Goal: Task Accomplishment & Management: Complete application form

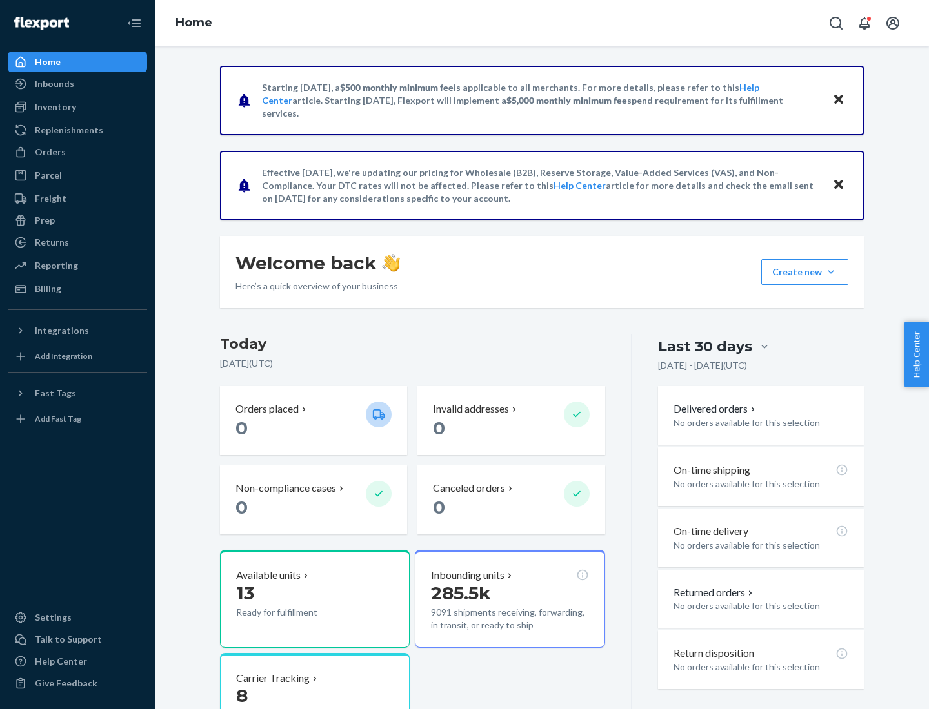
click at [831, 272] on button "Create new Create new inbound Create new order Create new product" at bounding box center [804, 272] width 87 height 26
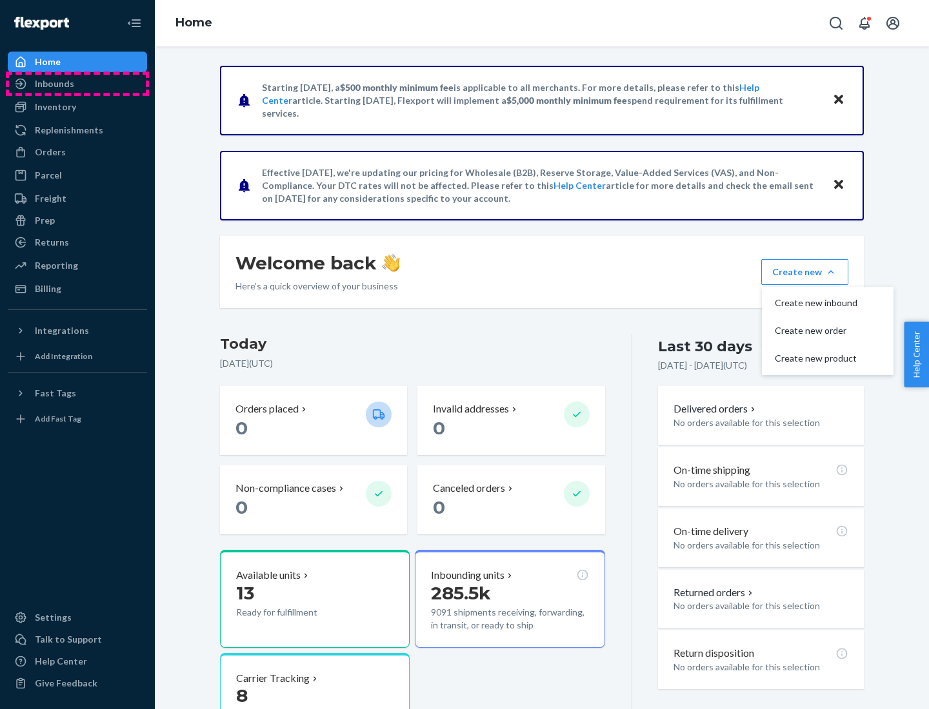
click at [77, 84] on div "Inbounds" at bounding box center [77, 84] width 137 height 18
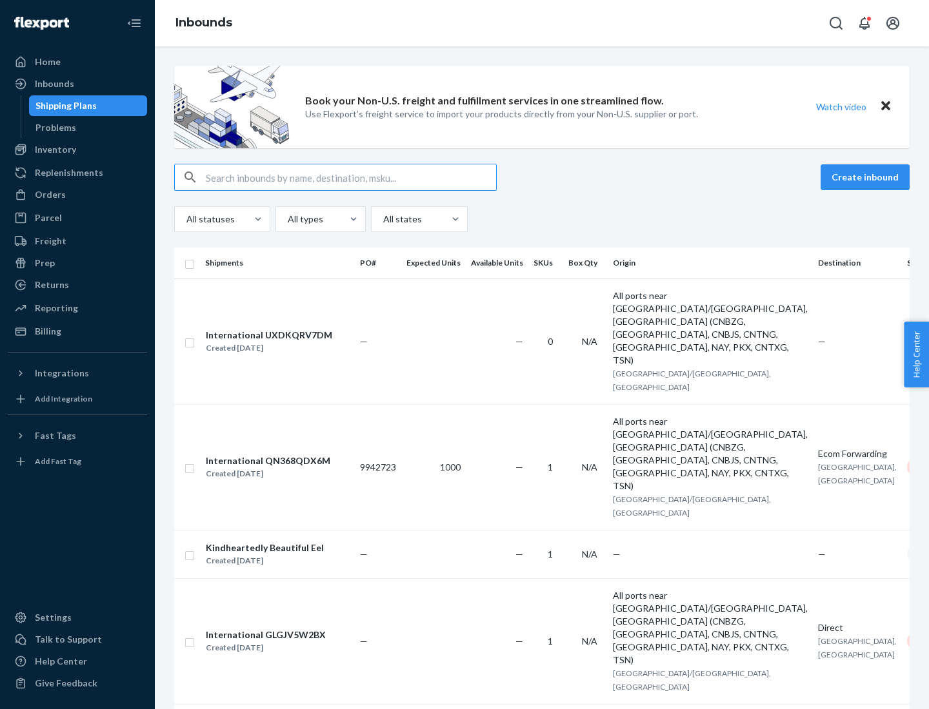
click at [867, 177] on button "Create inbound" at bounding box center [864, 177] width 89 height 26
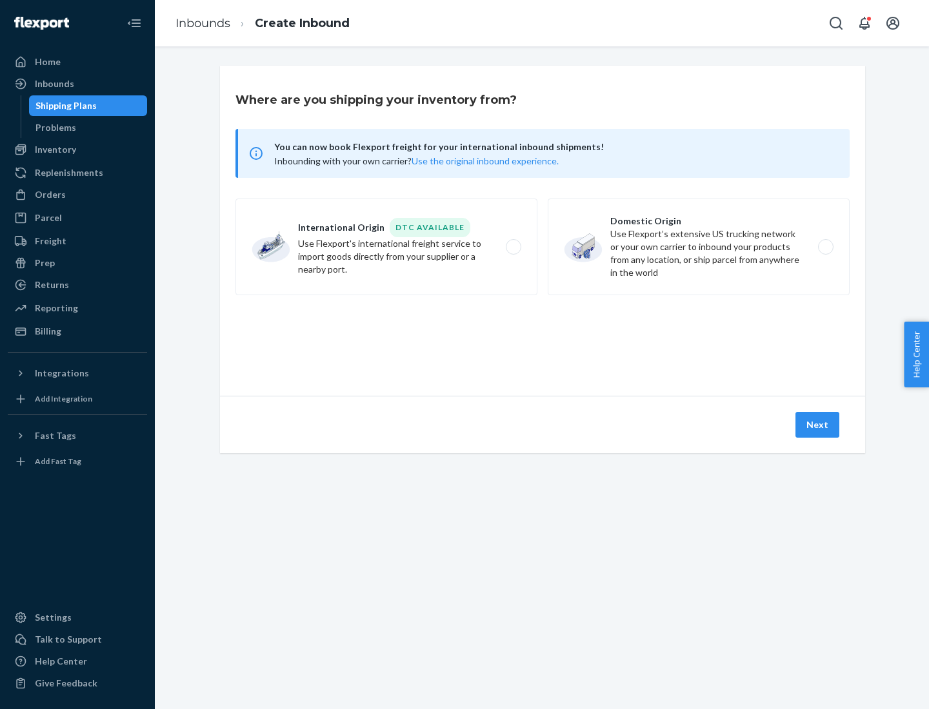
click at [698, 247] on label "Domestic Origin Use Flexport’s extensive US trucking network or your own carrie…" at bounding box center [698, 247] width 302 height 97
click at [825, 247] on input "Domestic Origin Use Flexport’s extensive US trucking network or your own carrie…" at bounding box center [829, 247] width 8 height 8
radio input "true"
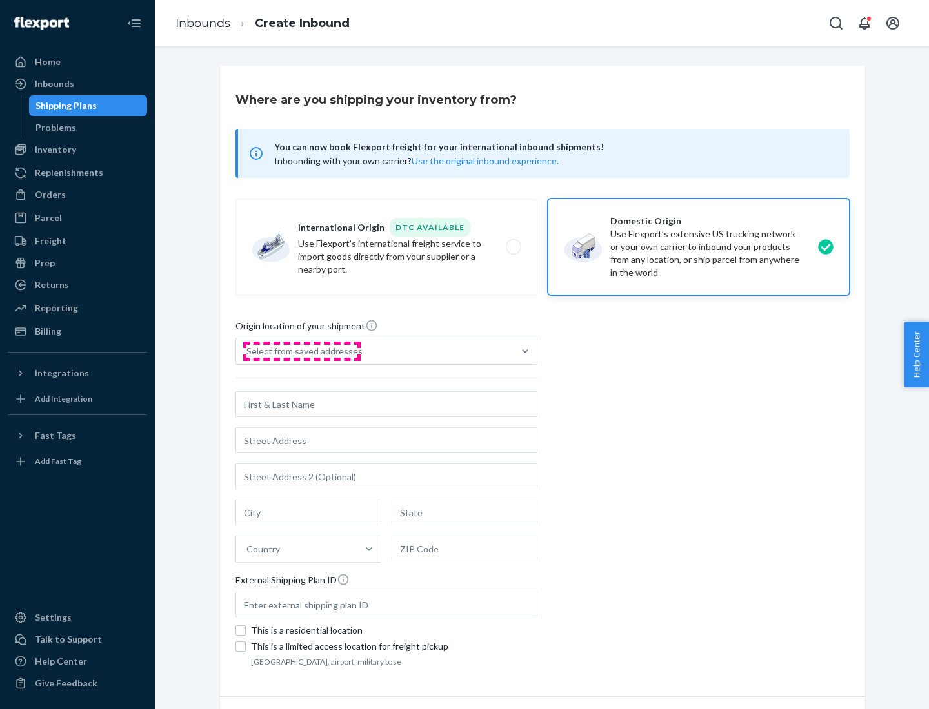
click at [301, 351] on div "Select from saved addresses" at bounding box center [304, 351] width 116 height 13
click at [248, 351] on input "Select from saved addresses" at bounding box center [246, 351] width 1 height 13
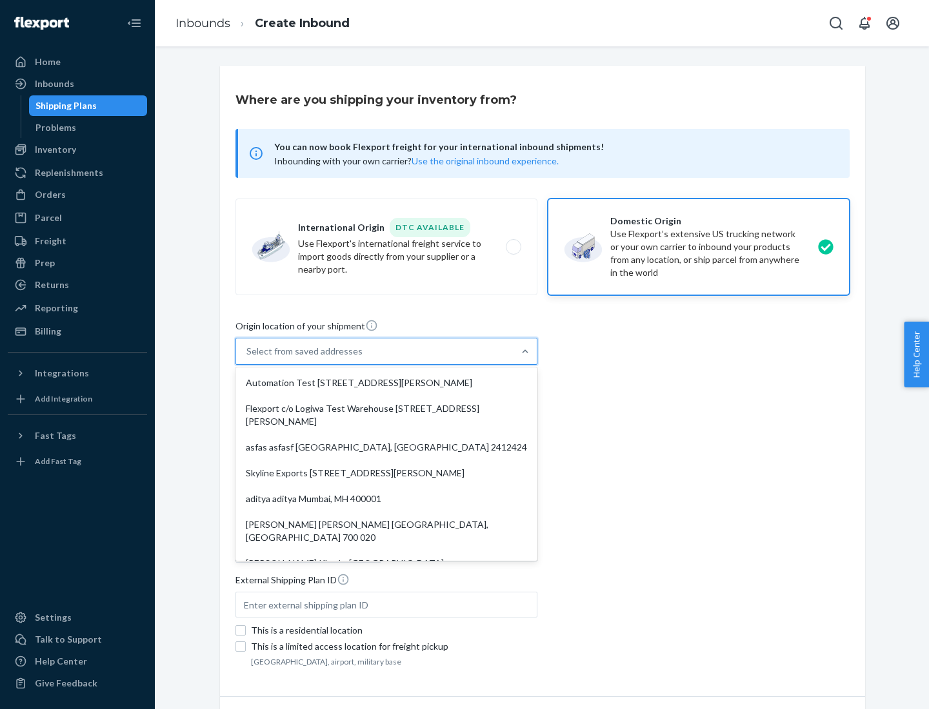
scroll to position [5, 0]
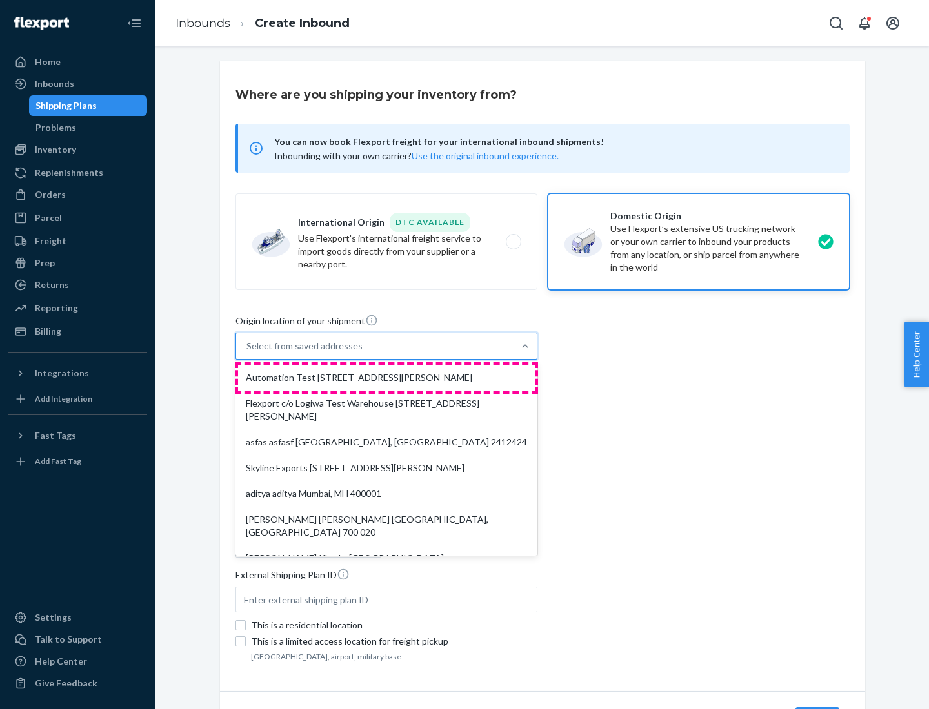
click at [386, 378] on div "Automation Test [STREET_ADDRESS][PERSON_NAME]" at bounding box center [386, 378] width 297 height 26
click at [248, 353] on input "option Automation Test [STREET_ADDRESS][PERSON_NAME]. 9 results available. Use …" at bounding box center [246, 346] width 1 height 13
type input "Automation Test"
type input "9th Floor"
type input "[GEOGRAPHIC_DATA]"
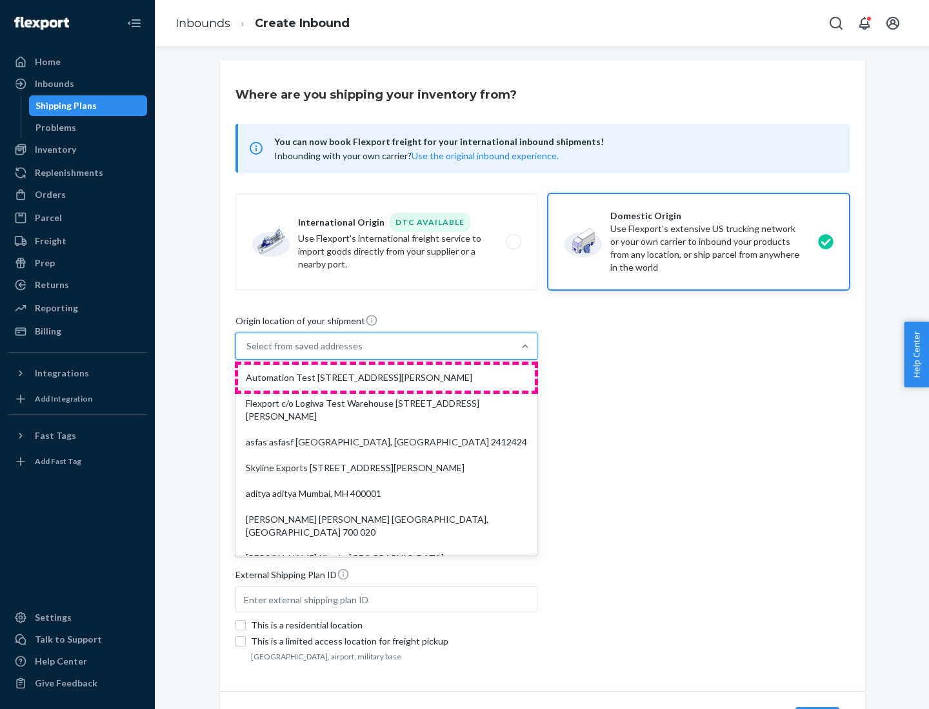
type input "CA"
type input "94104"
type input "[STREET_ADDRESS][PERSON_NAME]"
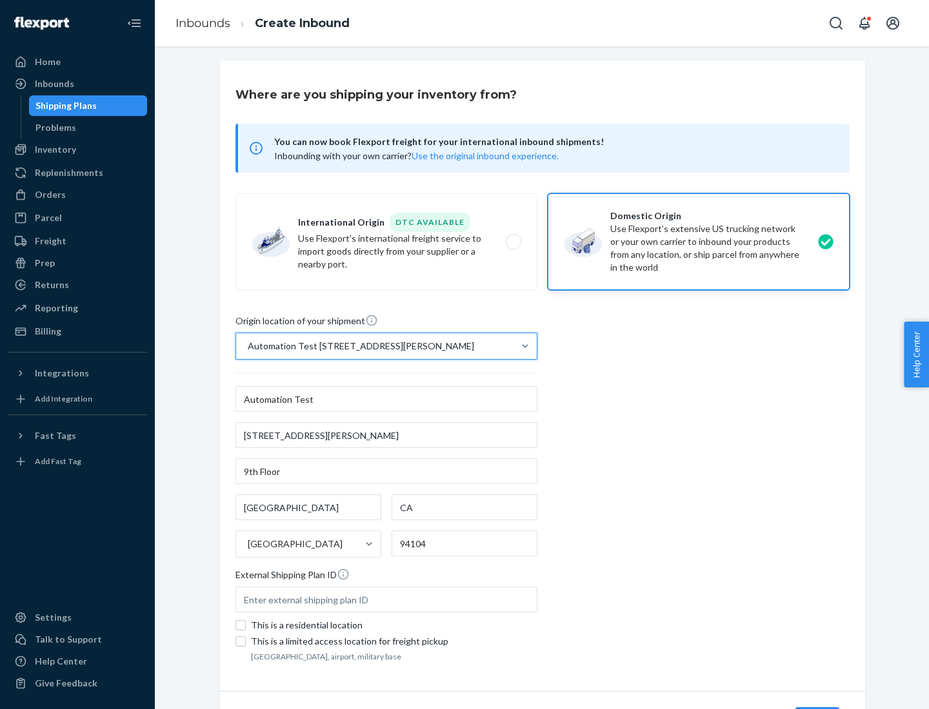
scroll to position [75, 0]
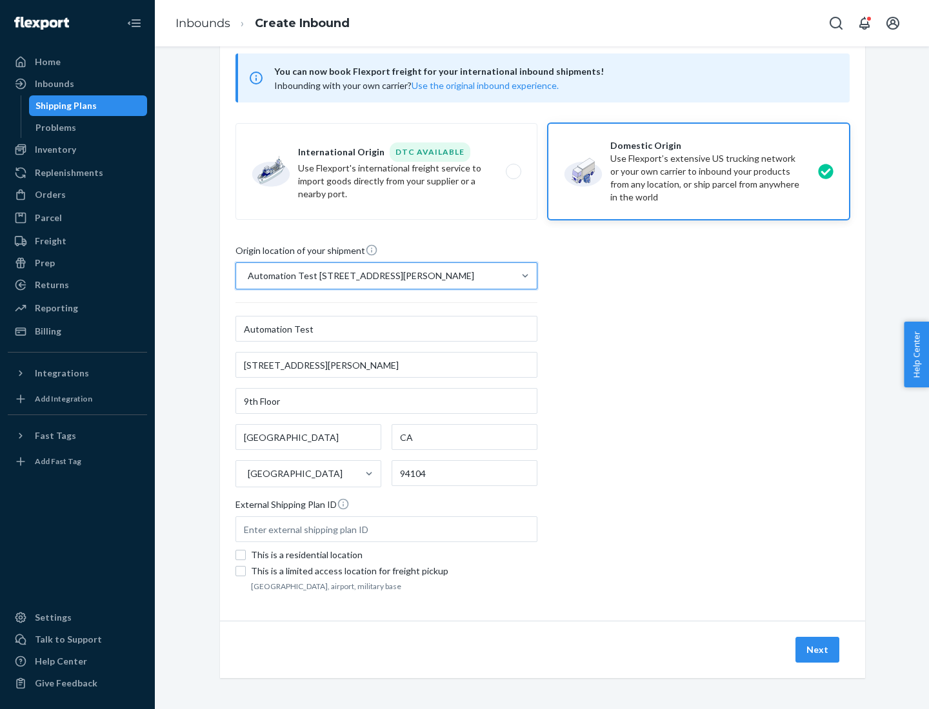
click at [818, 650] on button "Next" at bounding box center [817, 650] width 44 height 26
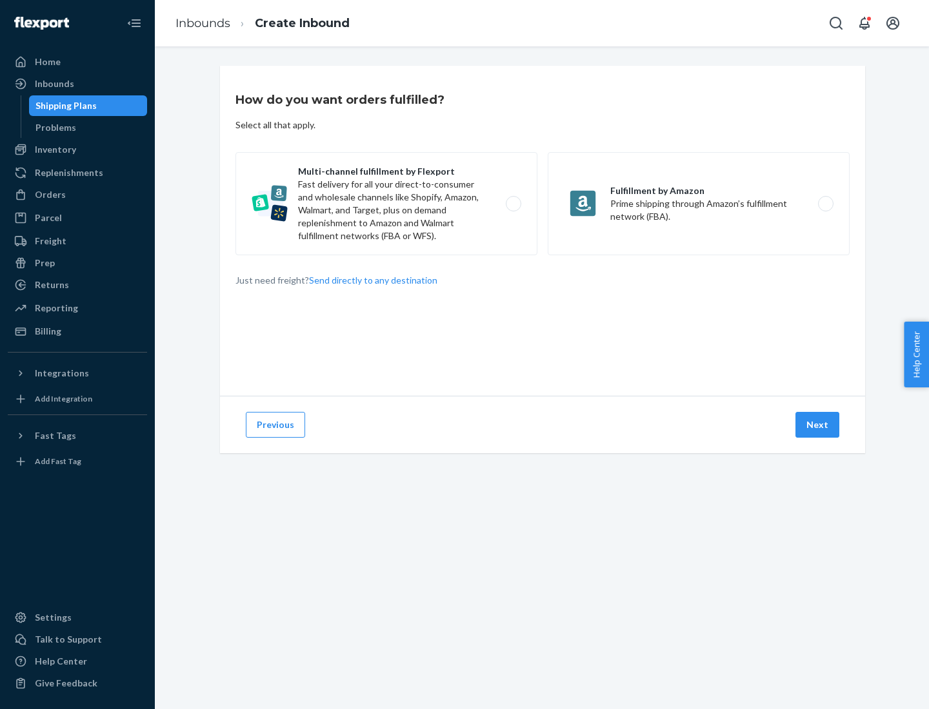
click at [386, 204] on label "Multi-channel fulfillment by Flexport Fast delivery for all your direct-to-cons…" at bounding box center [386, 203] width 302 height 103
click at [513, 204] on input "Multi-channel fulfillment by Flexport Fast delivery for all your direct-to-cons…" at bounding box center [517, 204] width 8 height 8
radio input "true"
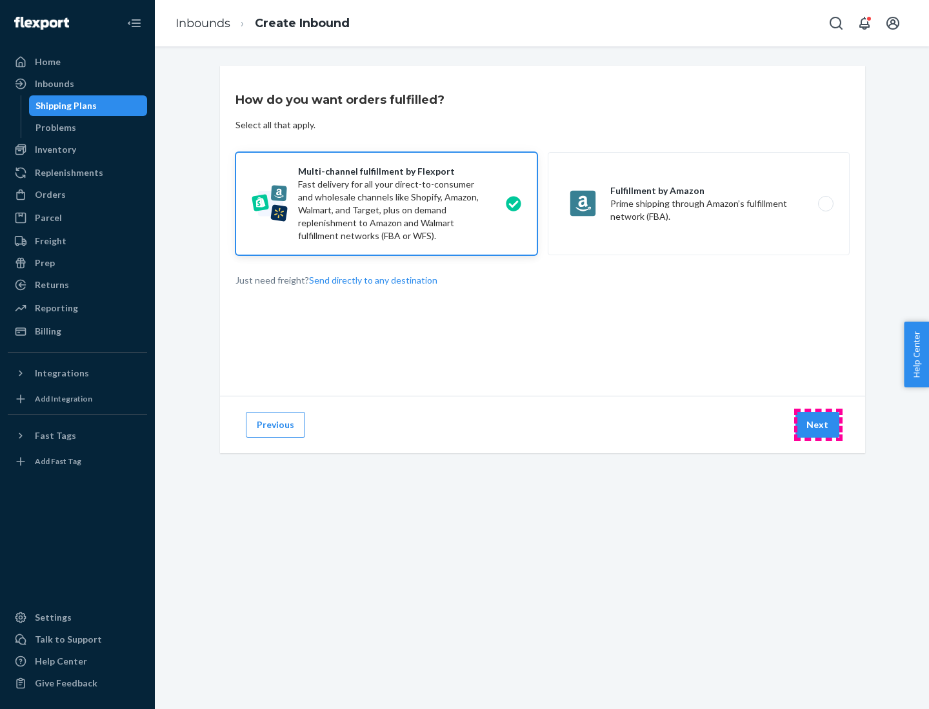
click at [818, 425] on button "Next" at bounding box center [817, 425] width 44 height 26
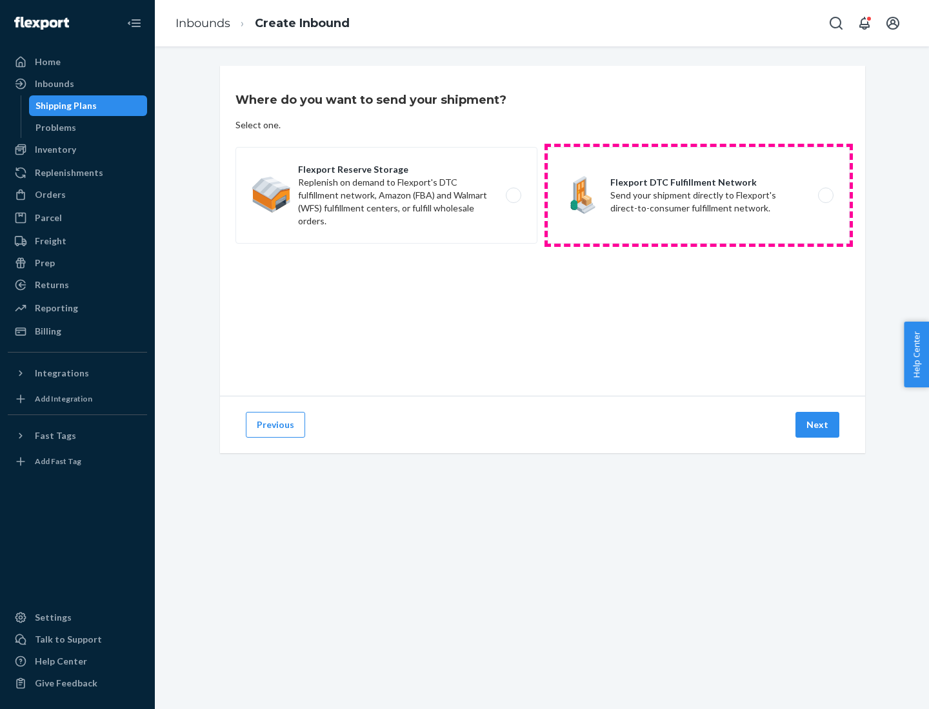
click at [698, 195] on label "Flexport DTC Fulfillment Network Send your shipment directly to Flexport's dire…" at bounding box center [698, 195] width 302 height 97
click at [825, 195] on input "Flexport DTC Fulfillment Network Send your shipment directly to Flexport's dire…" at bounding box center [829, 196] width 8 height 8
radio input "true"
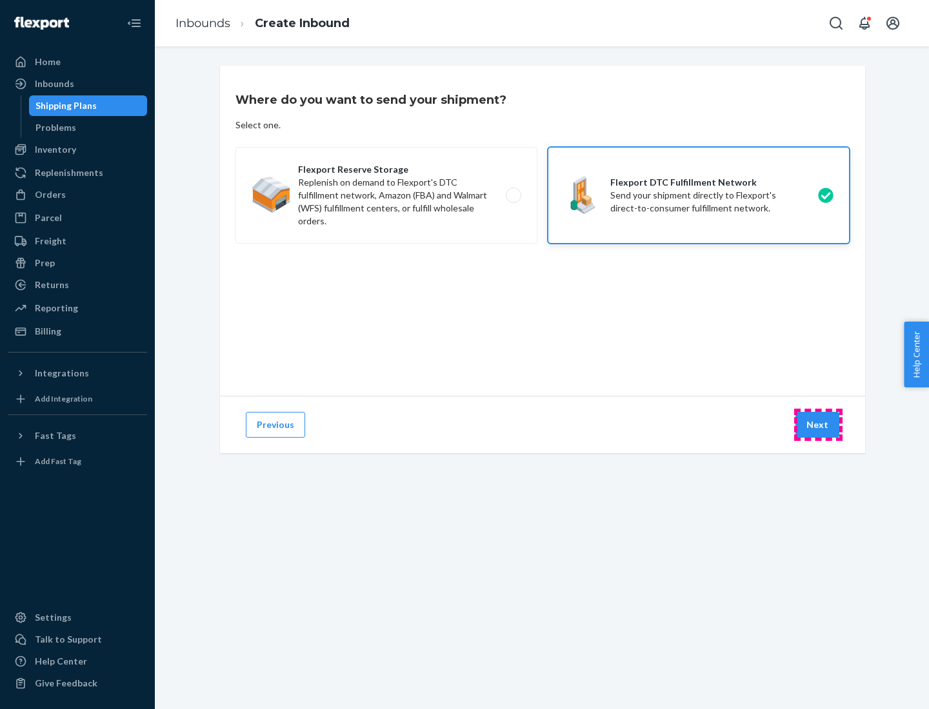
click at [818, 425] on button "Next" at bounding box center [817, 425] width 44 height 26
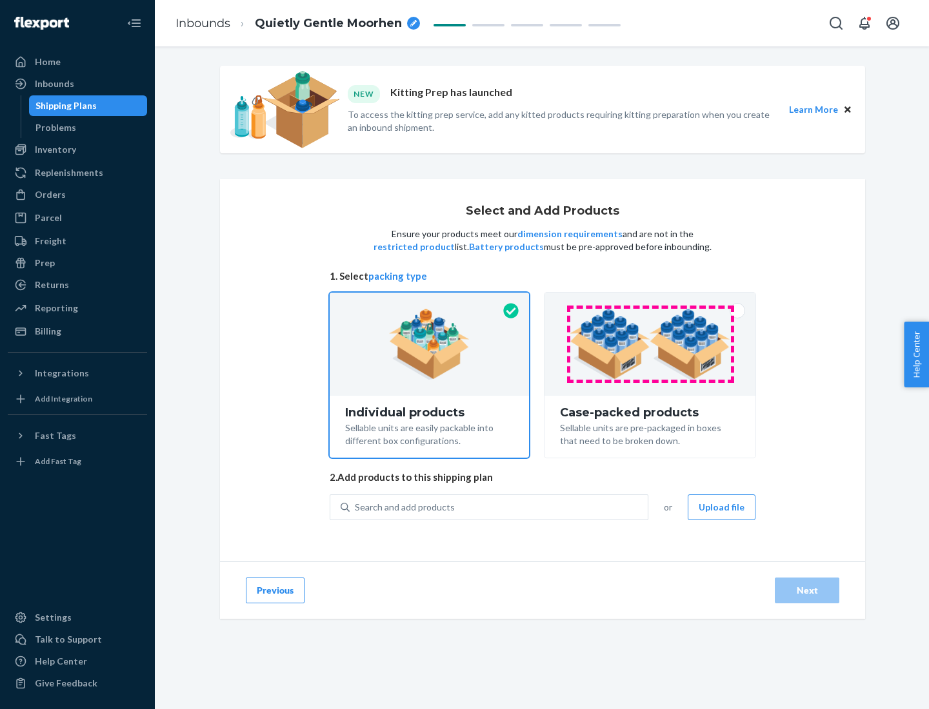
click at [650, 344] on img at bounding box center [649, 344] width 161 height 71
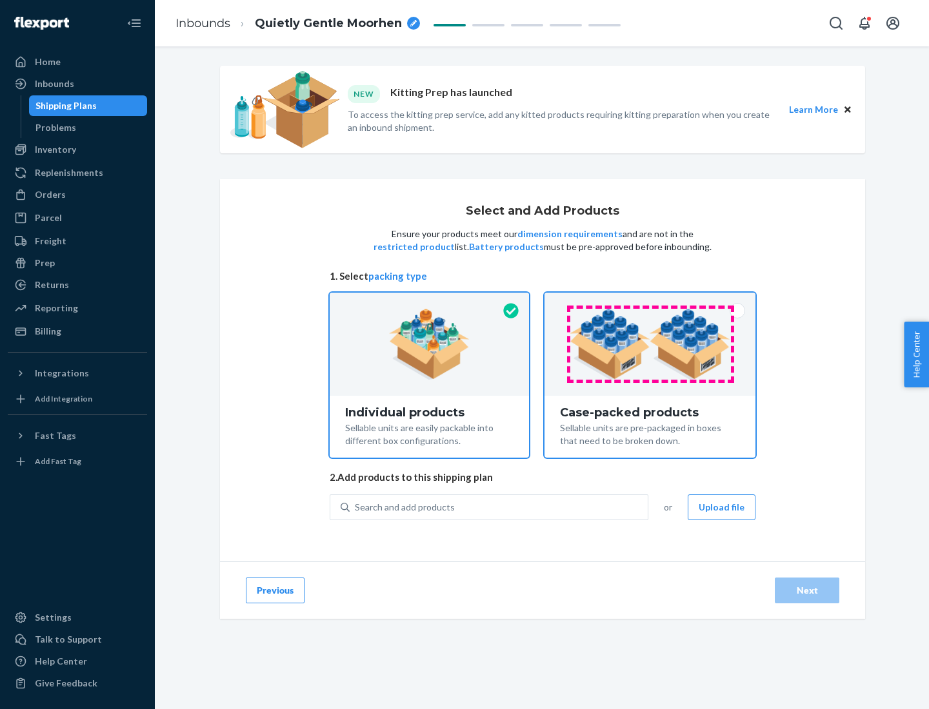
click at [650, 301] on input "Case-packed products Sellable units are pre-packaged in boxes that need to be b…" at bounding box center [649, 297] width 8 height 8
radio input "true"
radio input "false"
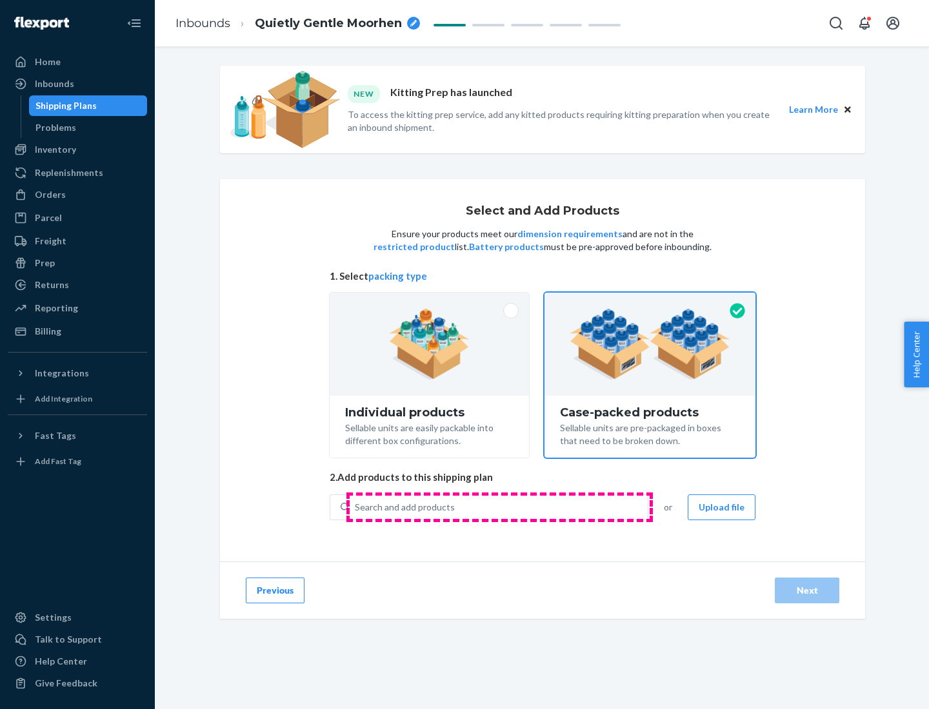
click at [499, 507] on div "Search and add products" at bounding box center [499, 507] width 298 height 23
click at [356, 507] on input "Search and add products" at bounding box center [355, 507] width 1 height 13
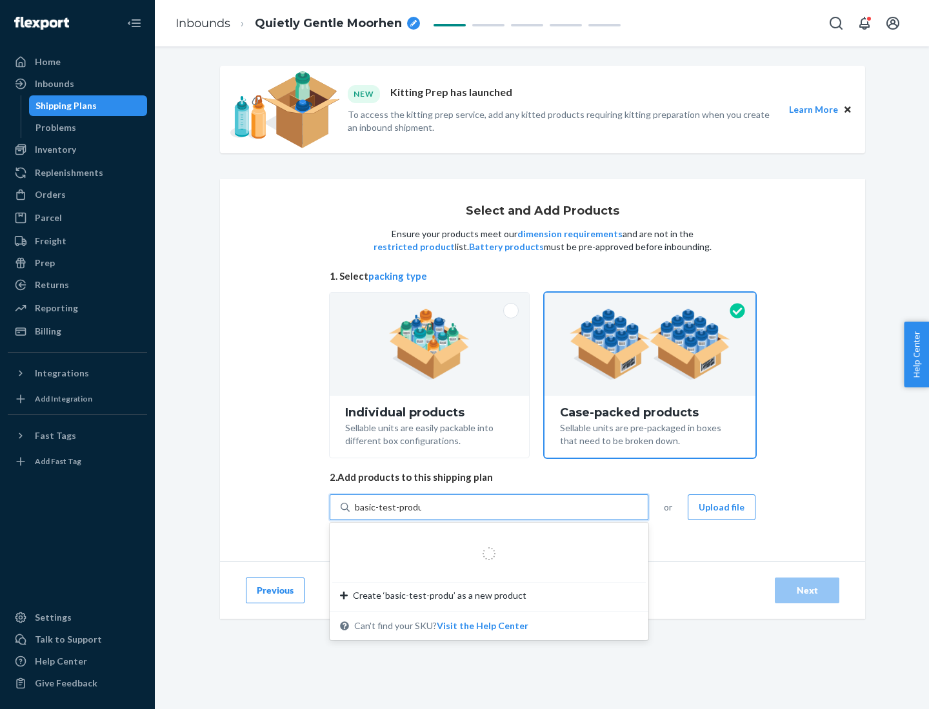
type input "basic-test-product-1"
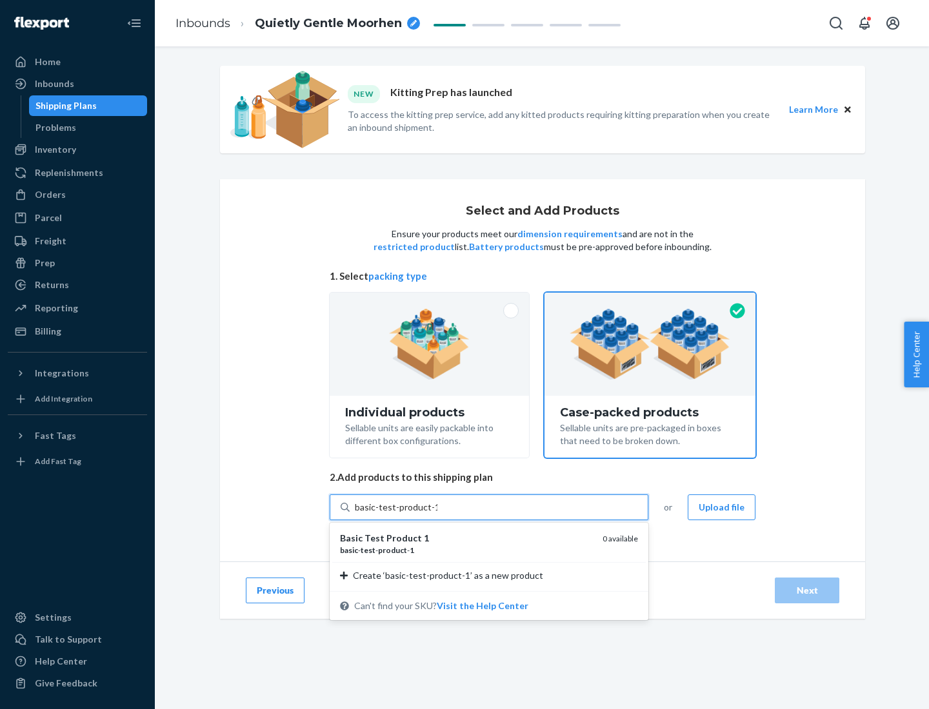
click at [466, 550] on div "basic - test - product - 1" at bounding box center [466, 550] width 252 height 11
click at [437, 514] on input "basic-test-product-1" at bounding box center [396, 507] width 83 height 13
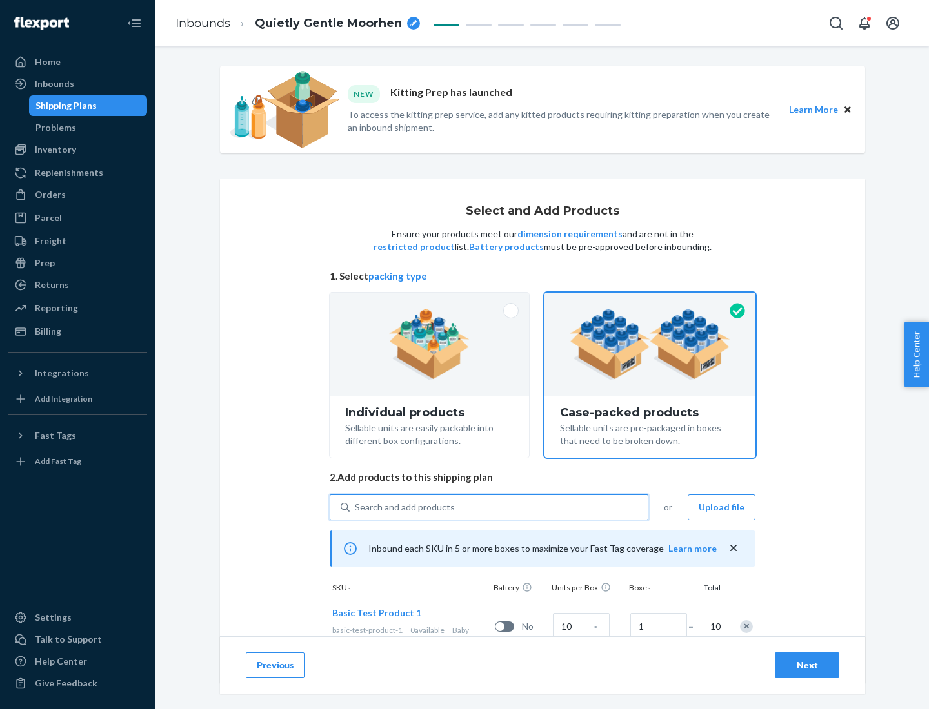
scroll to position [46, 0]
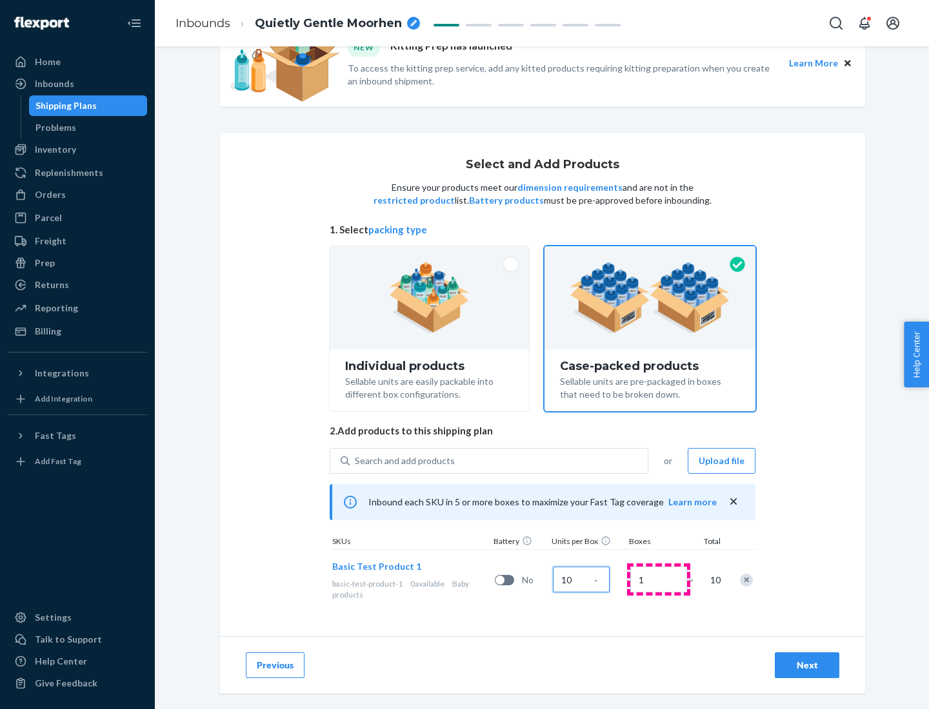
type input "10"
type input "7"
click at [807, 665] on div "Next" at bounding box center [806, 665] width 43 height 13
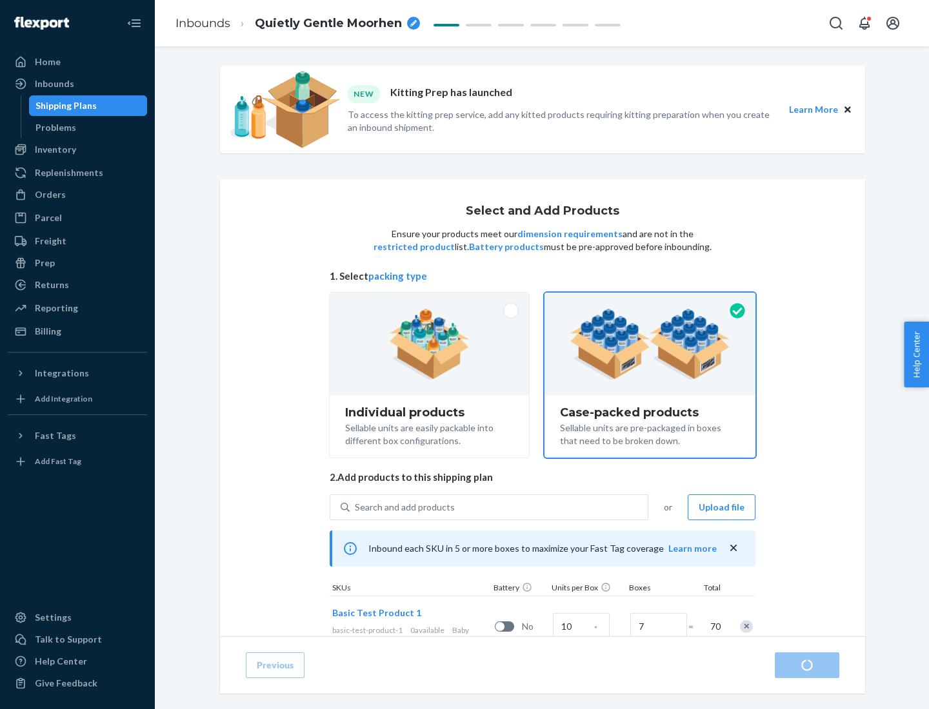
radio input "true"
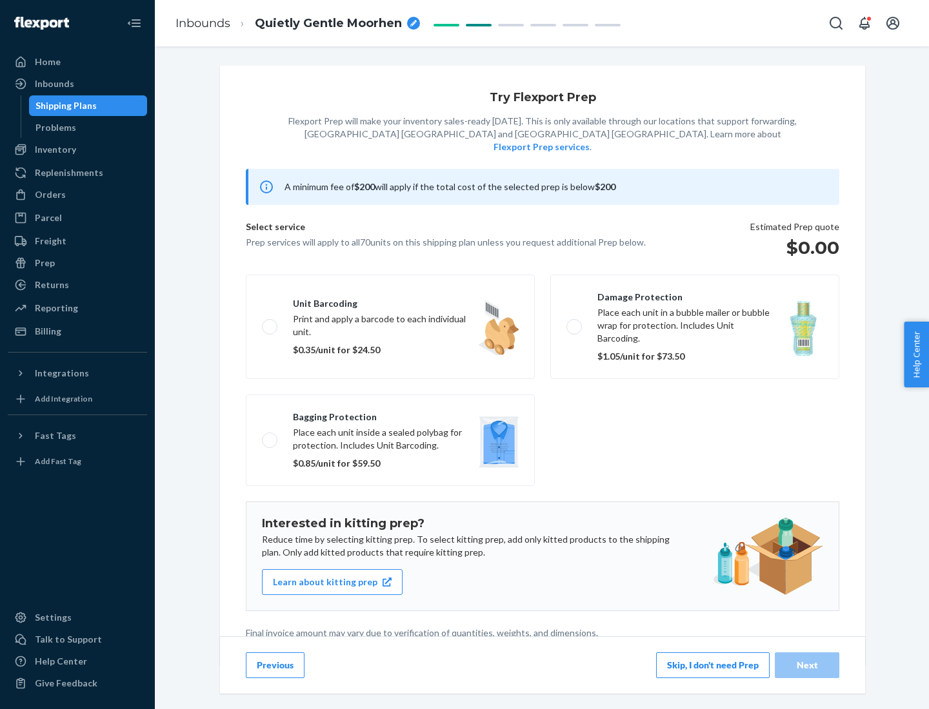
scroll to position [3, 0]
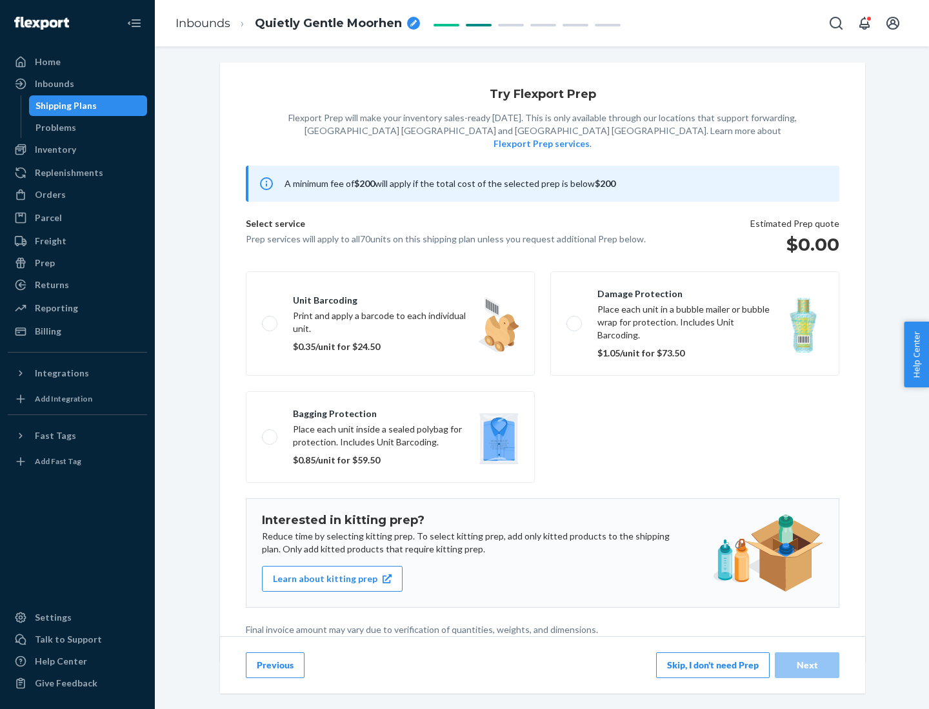
click at [390, 411] on label "Bagging protection Place each unit inside a sealed polybag for protection. Incl…" at bounding box center [390, 437] width 289 height 92
click at [270, 433] on input "Bagging protection Place each unit inside a sealed polybag for protection. Incl…" at bounding box center [266, 437] width 8 height 8
checkbox input "true"
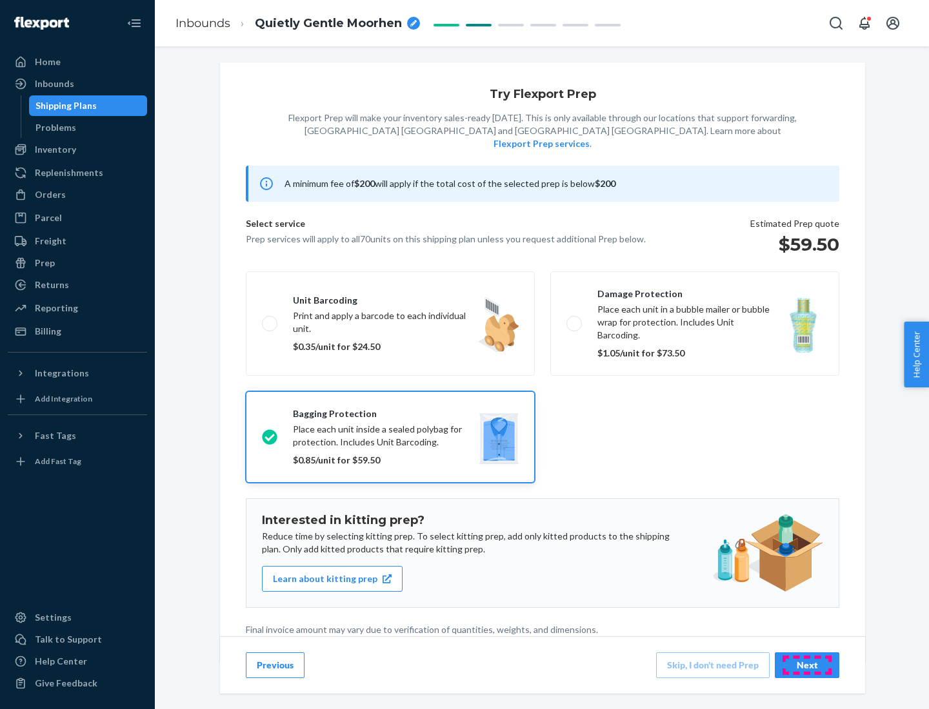
click at [807, 665] on div "Next" at bounding box center [806, 665] width 43 height 13
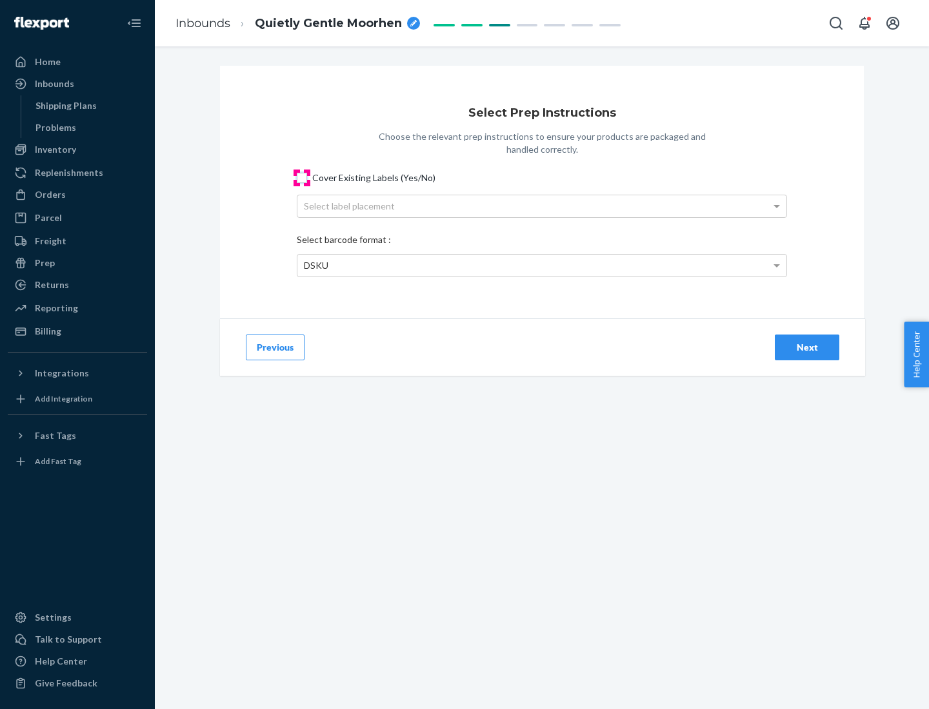
click at [302, 177] on input "Cover Existing Labels (Yes/No)" at bounding box center [302, 178] width 10 height 10
checkbox input "true"
click at [542, 206] on div "Select label placement" at bounding box center [541, 206] width 489 height 22
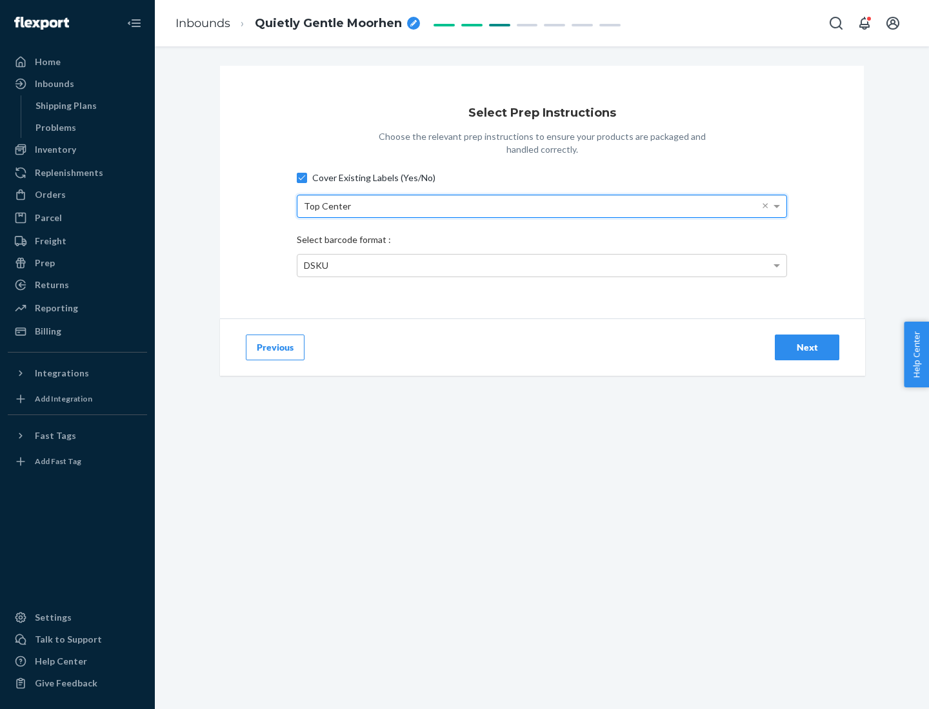
click at [542, 265] on div "DSKU" at bounding box center [541, 266] width 489 height 22
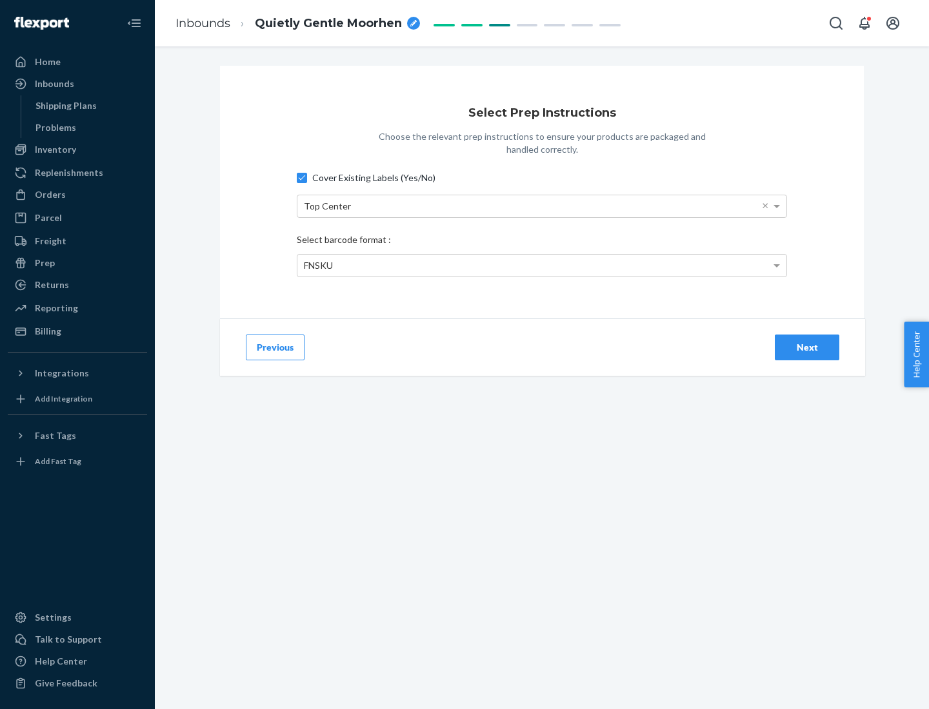
click at [807, 347] on div "Next" at bounding box center [806, 347] width 43 height 13
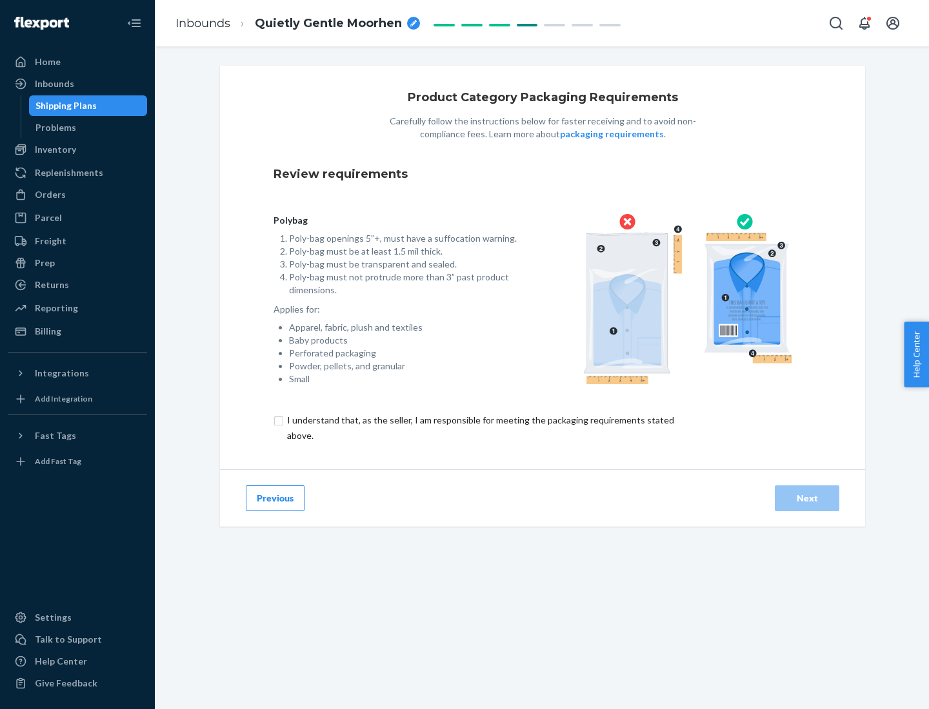
click at [479, 428] on input "checkbox" at bounding box center [487, 428] width 429 height 31
checkbox input "true"
click at [807, 498] on div "Next" at bounding box center [806, 498] width 43 height 13
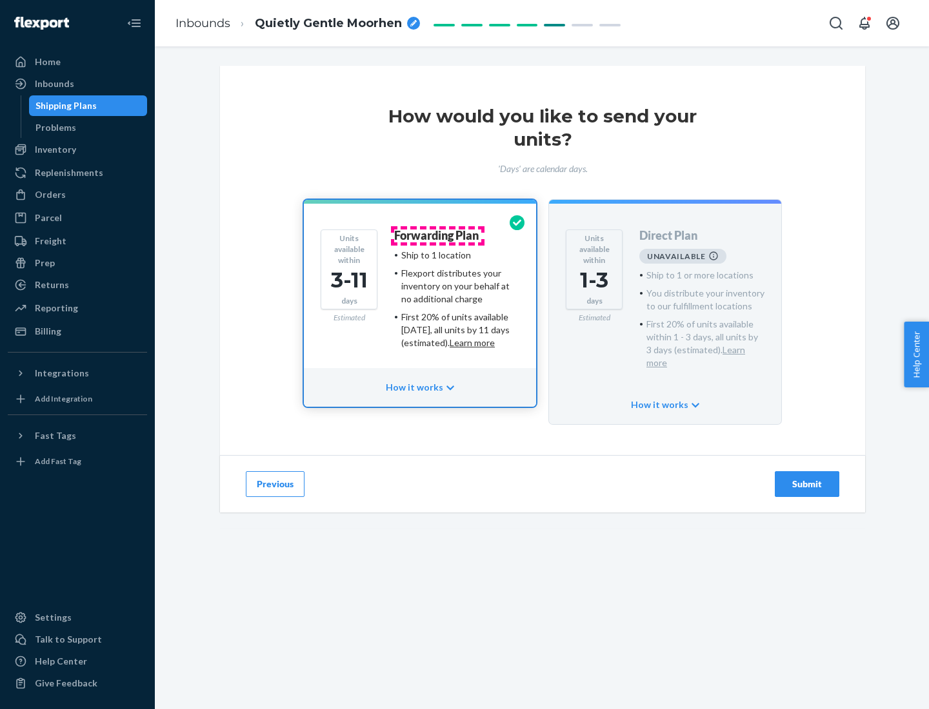
click at [437, 235] on h4 "Forwarding Plan" at bounding box center [436, 236] width 84 height 13
click at [807, 478] on div "Submit" at bounding box center [806, 484] width 43 height 13
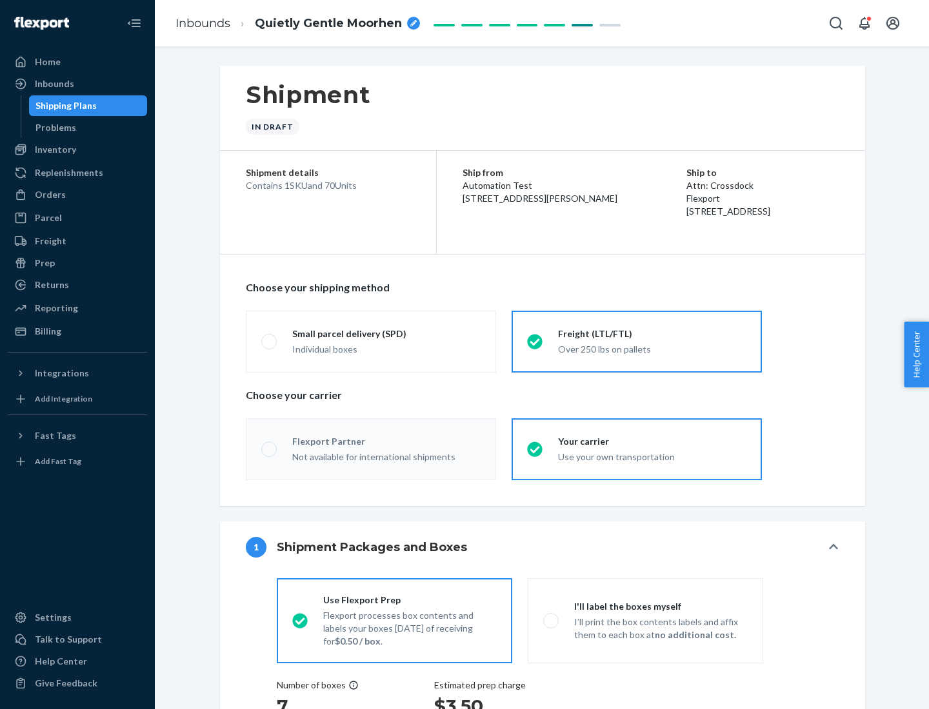
radio input "true"
radio input "false"
radio input "true"
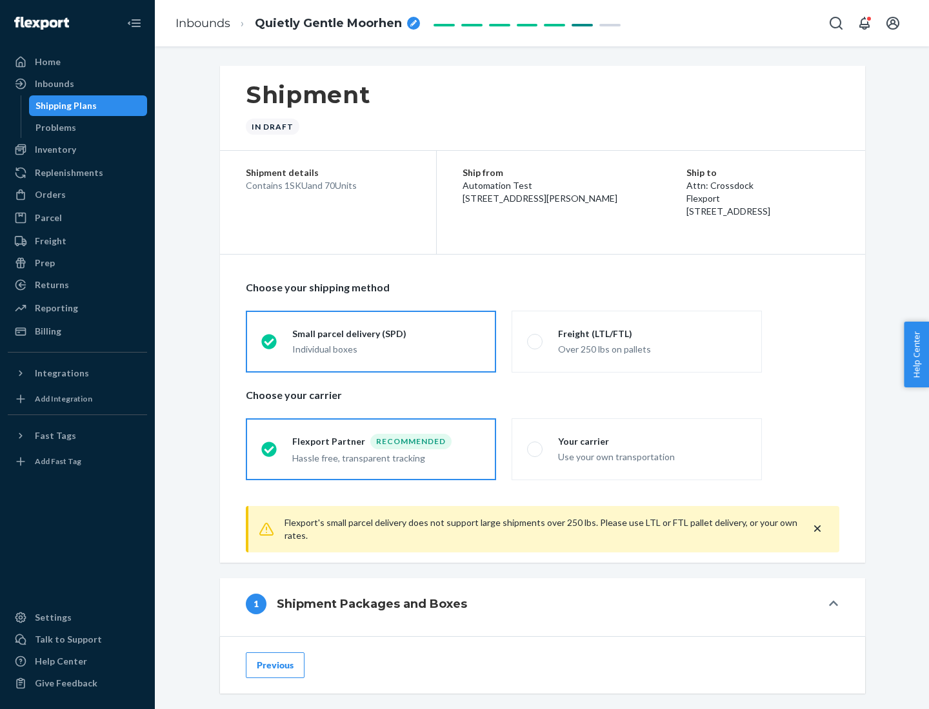
click at [386, 348] on div "Individual boxes" at bounding box center [386, 349] width 188 height 13
click at [270, 346] on input "Small parcel delivery (SPD) Individual boxes" at bounding box center [265, 341] width 8 height 8
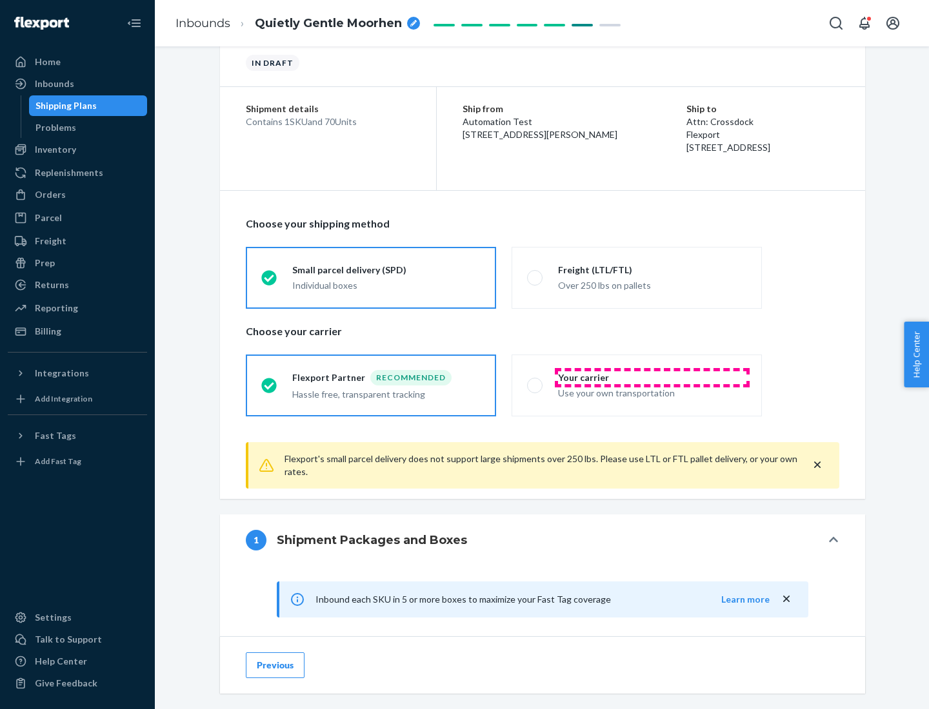
click at [652, 377] on div "Your carrier" at bounding box center [652, 377] width 188 height 13
click at [535, 381] on input "Your carrier Use your own transportation" at bounding box center [531, 385] width 8 height 8
radio input "true"
radio input "false"
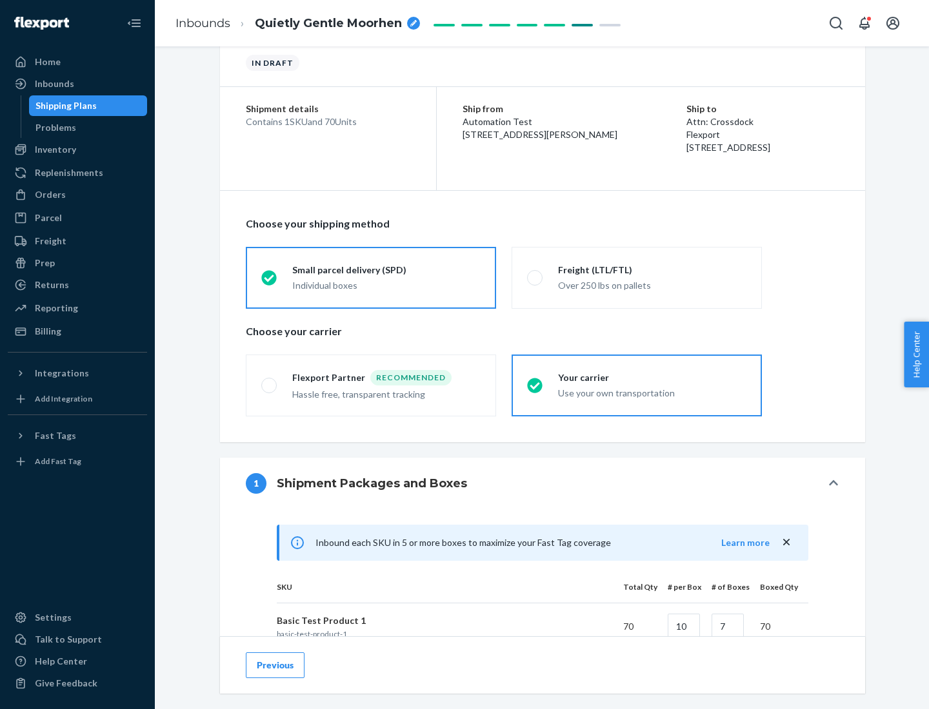
scroll to position [313, 0]
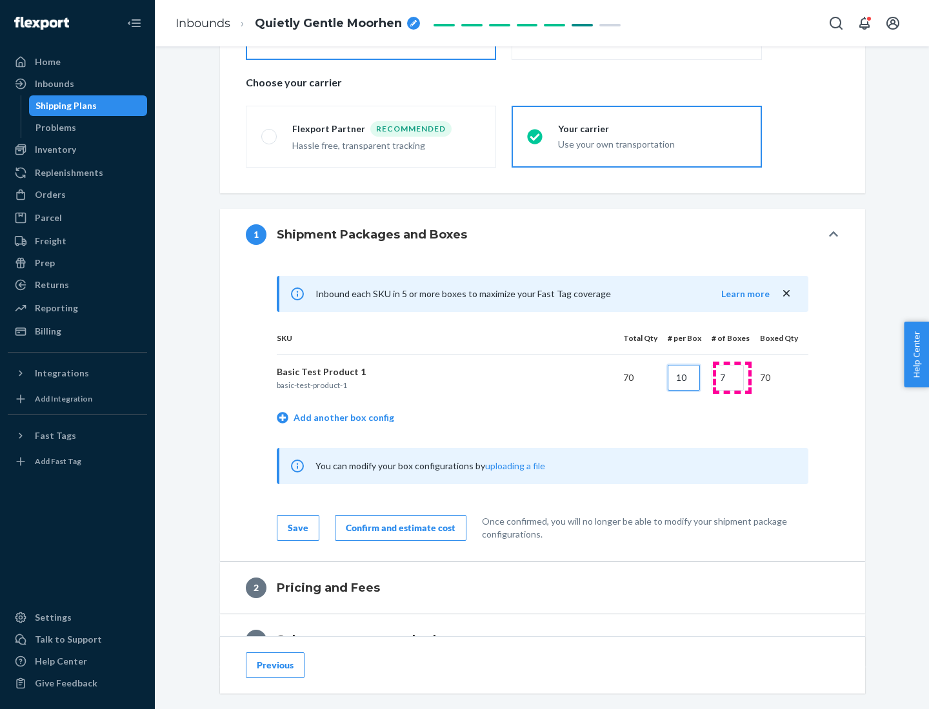
type input "10"
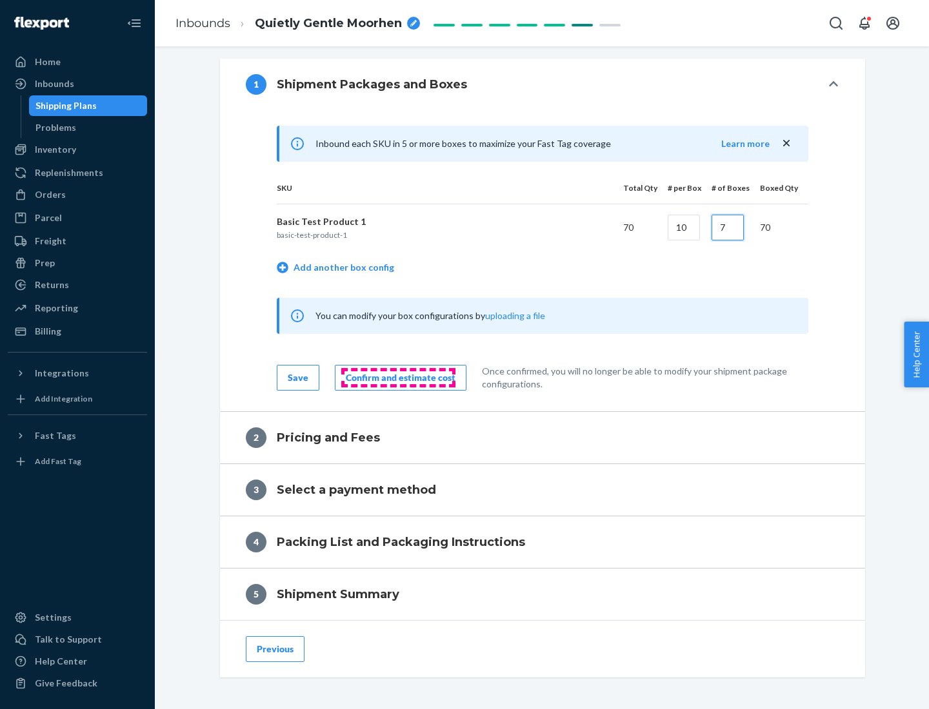
type input "7"
click at [398, 377] on div "Confirm and estimate cost" at bounding box center [401, 377] width 110 height 13
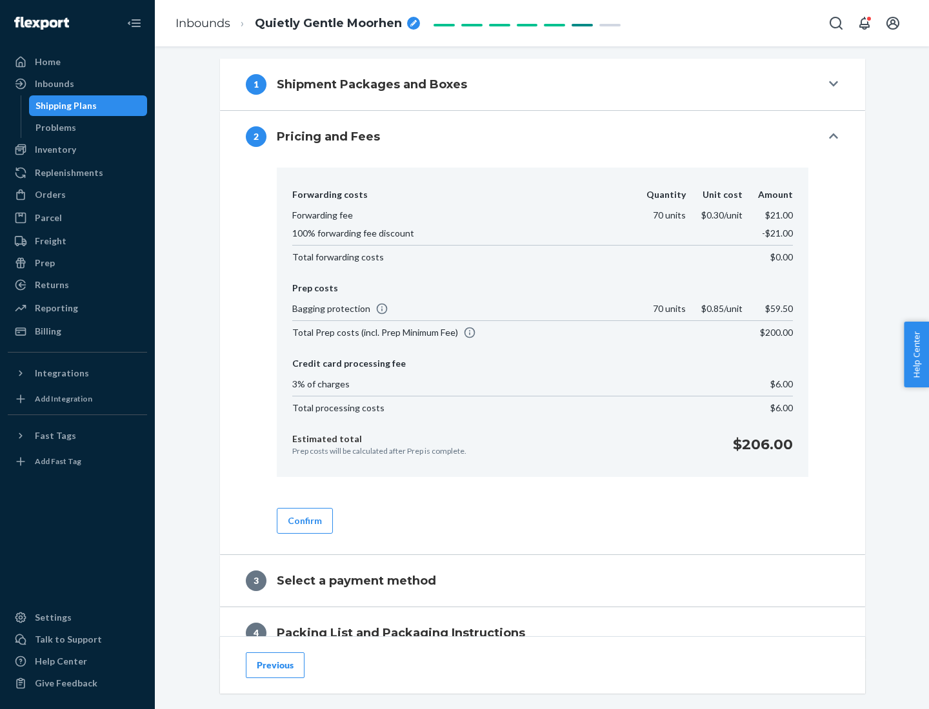
scroll to position [524, 0]
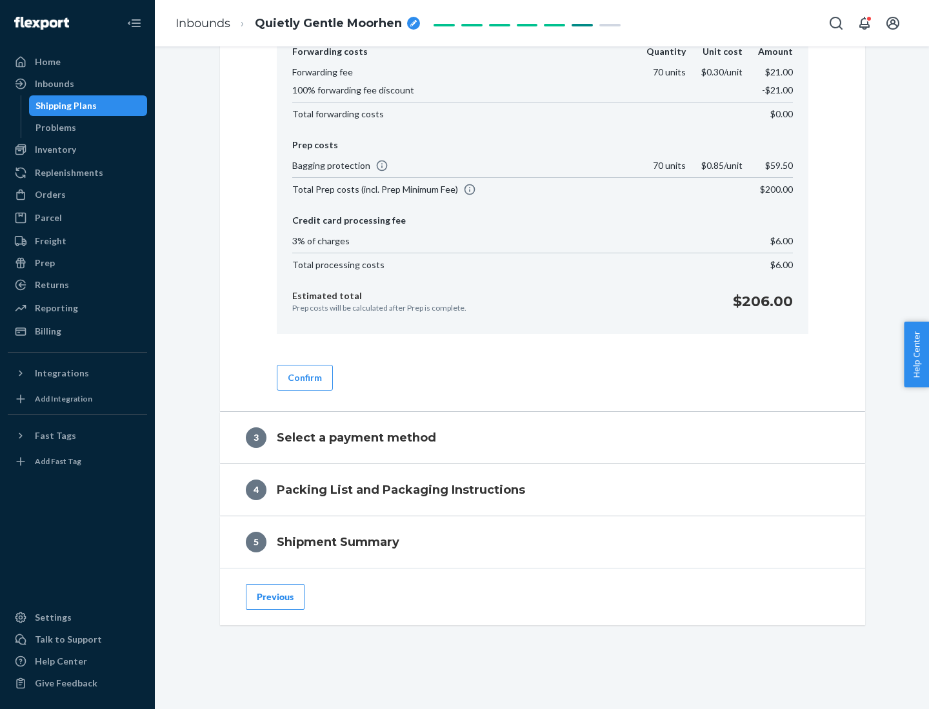
click at [304, 377] on button "Confirm" at bounding box center [305, 378] width 56 height 26
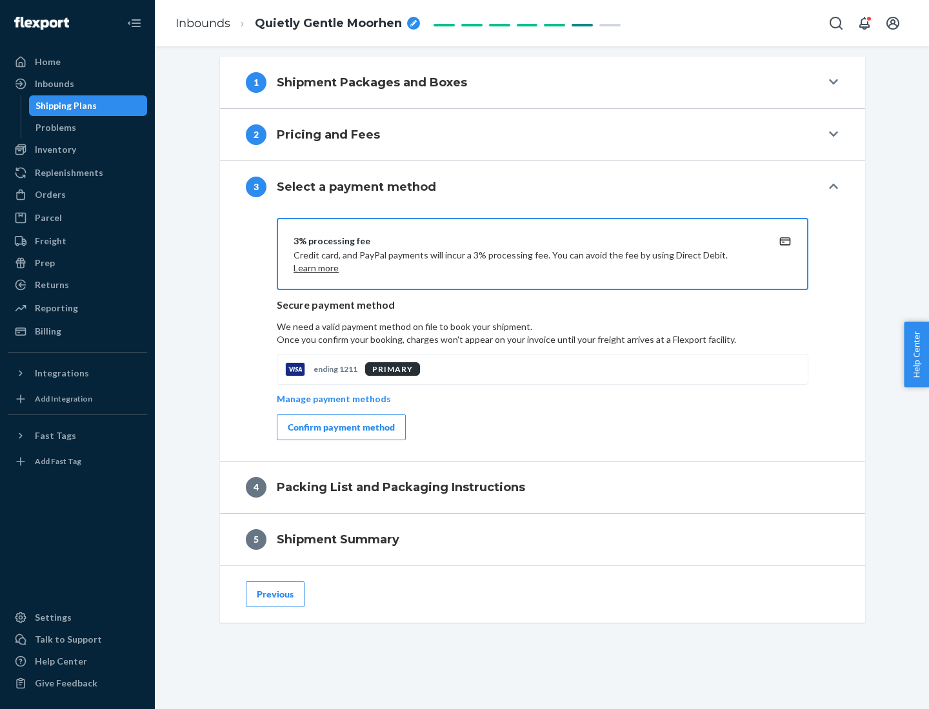
scroll to position [465, 0]
click at [340, 428] on div "Confirm payment method" at bounding box center [341, 427] width 107 height 13
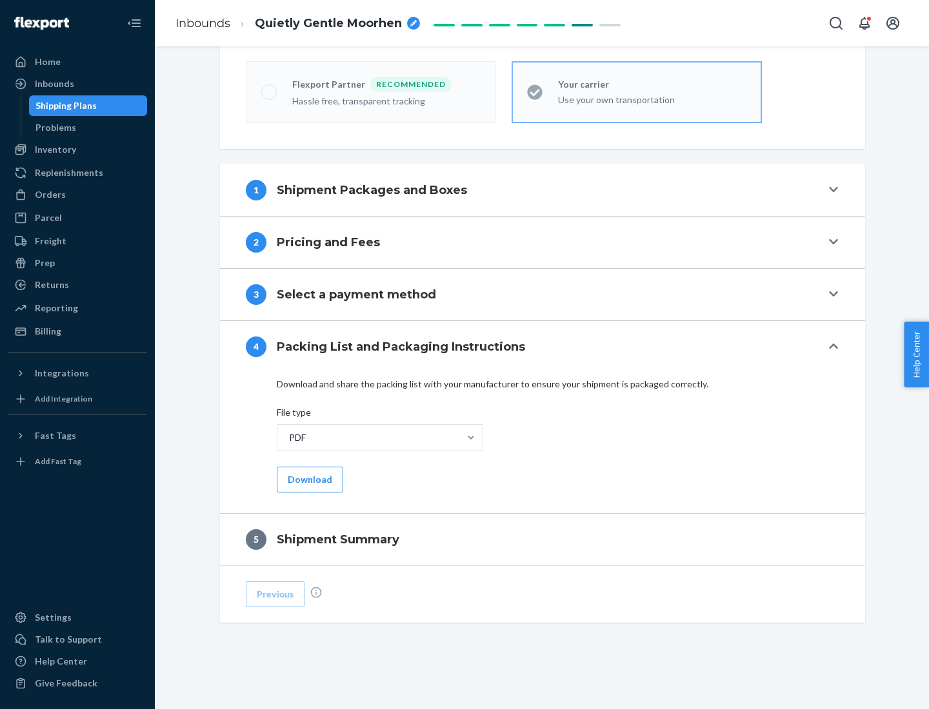
scroll to position [357, 0]
click at [308, 479] on button "Download" at bounding box center [310, 480] width 66 height 26
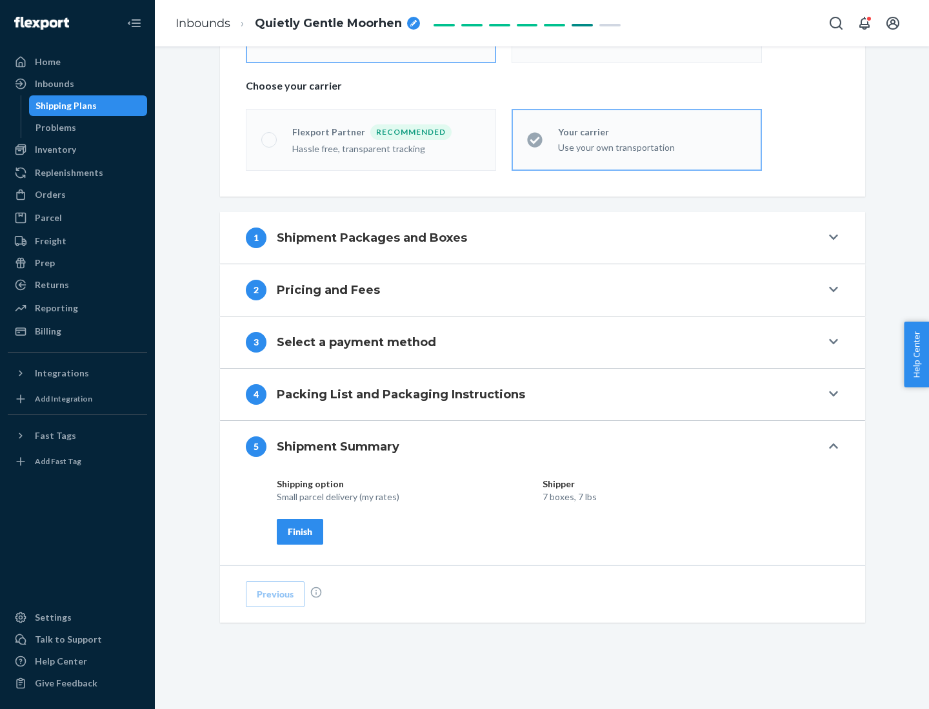
scroll to position [310, 0]
